Goal: Task Accomplishment & Management: Manage account settings

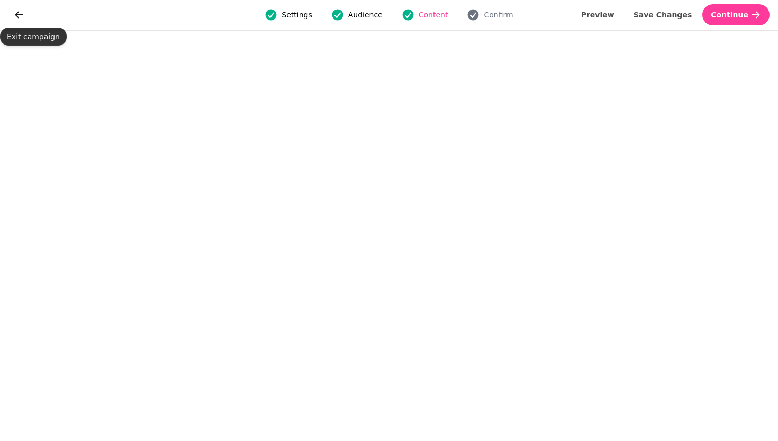
click at [4, 12] on div "Settings Audience Content Confirm Preview Save Changes Continue" at bounding box center [389, 15] width 778 height 30
click at [19, 21] on button "go back" at bounding box center [18, 14] width 21 height 21
click at [15, 16] on icon "go back" at bounding box center [19, 15] width 11 height 11
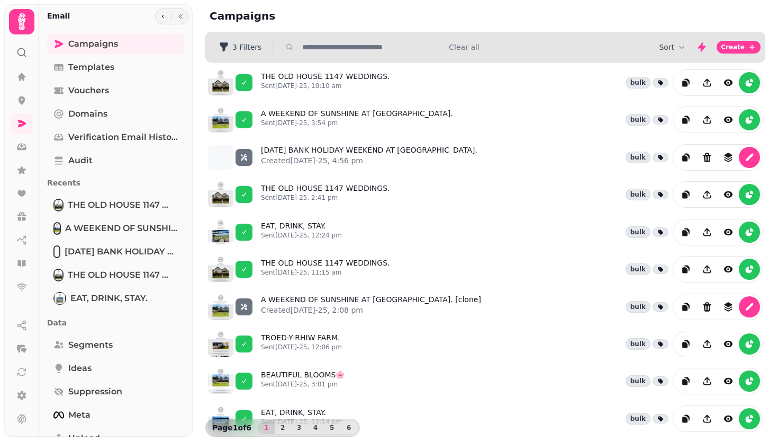
scroll to position [202, 0]
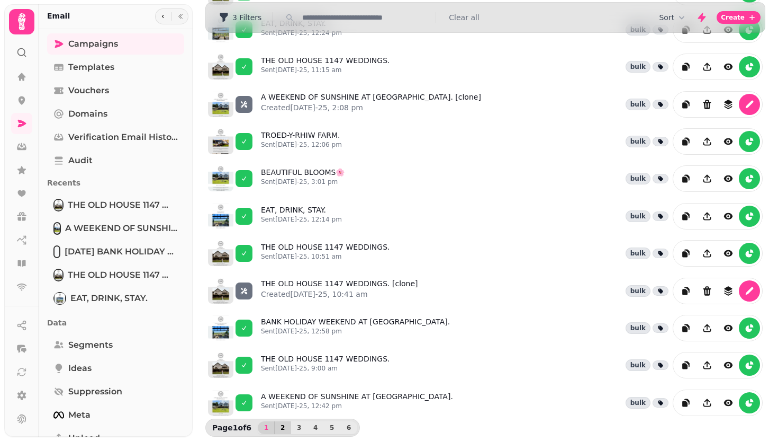
click at [288, 428] on button "2" at bounding box center [282, 427] width 17 height 13
